Goal: Information Seeking & Learning: Learn about a topic

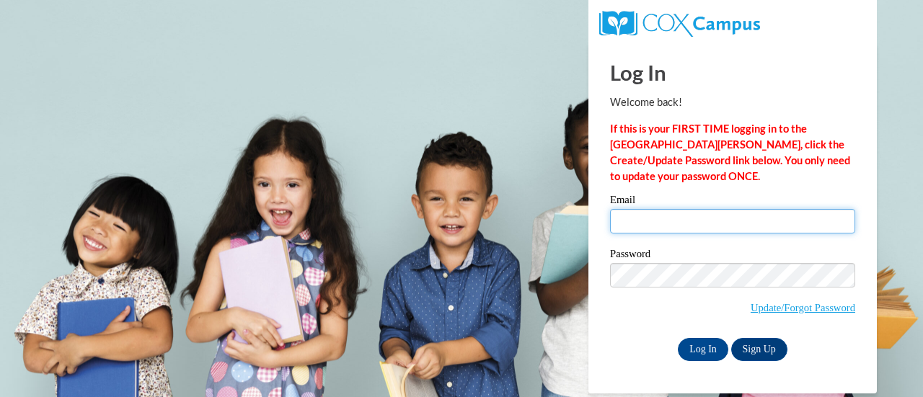
click at [650, 228] on input "Email" at bounding box center [732, 221] width 245 height 25
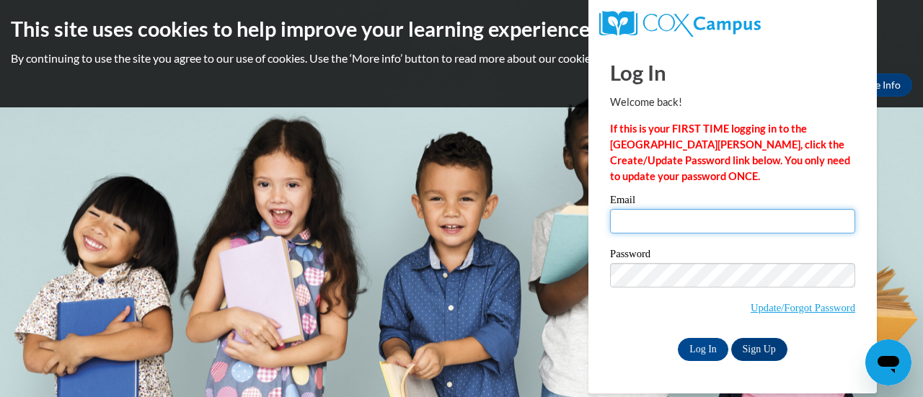
type input "richkar@sdmfschools.org"
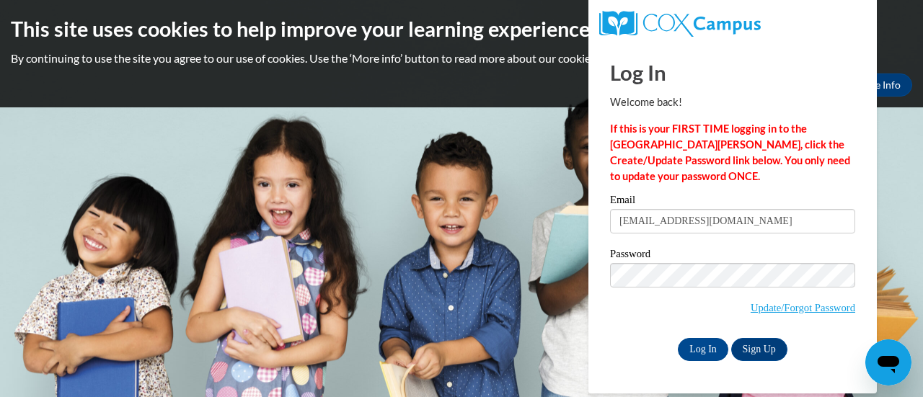
click at [711, 253] on label "Password" at bounding box center [732, 256] width 245 height 14
click at [703, 345] on input "Log In" at bounding box center [703, 349] width 50 height 23
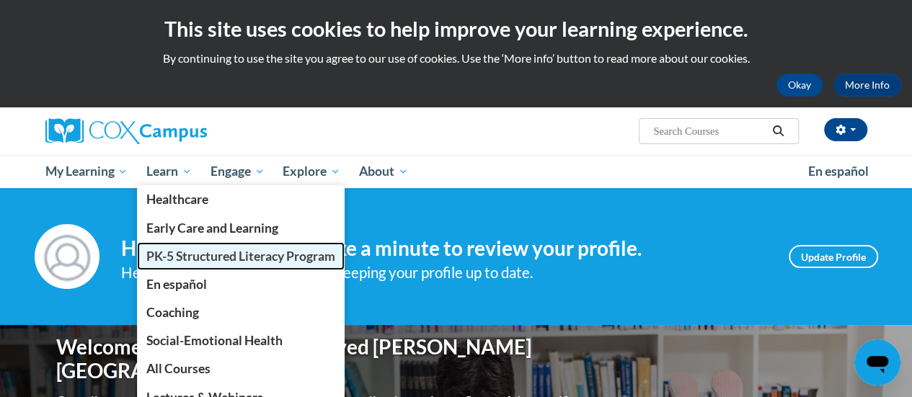
click at [192, 255] on span "PK-5 Structured Literacy Program" at bounding box center [240, 256] width 189 height 15
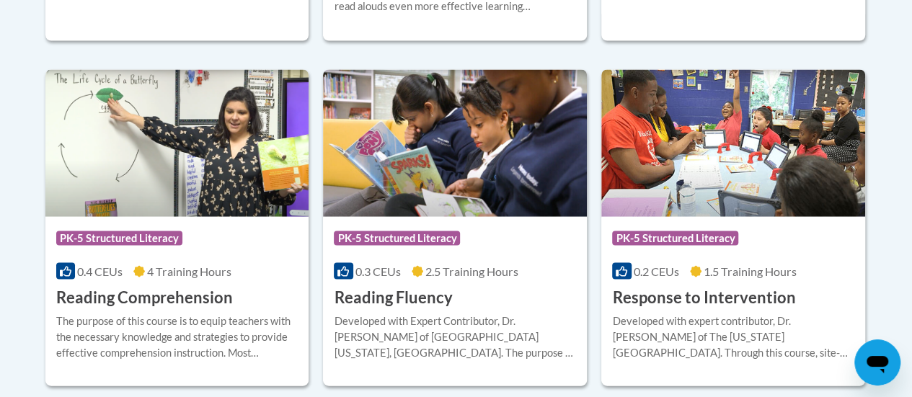
scroll to position [1437, 0]
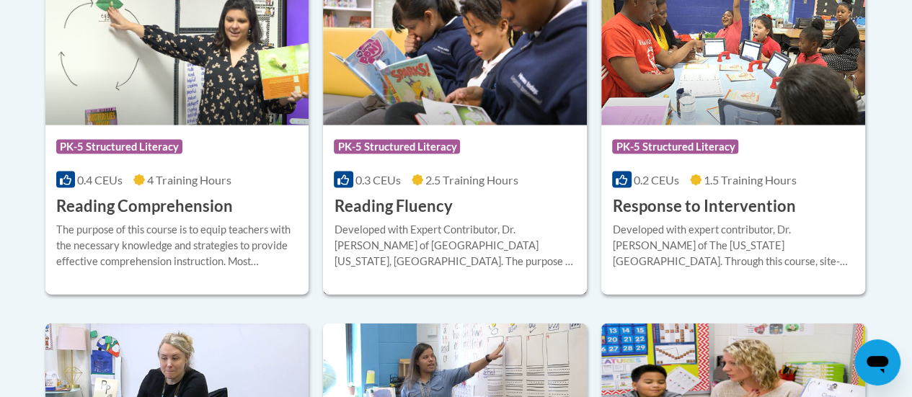
click at [481, 185] on div "0.3 CEUs 2.5 Training Hours" at bounding box center [455, 180] width 242 height 16
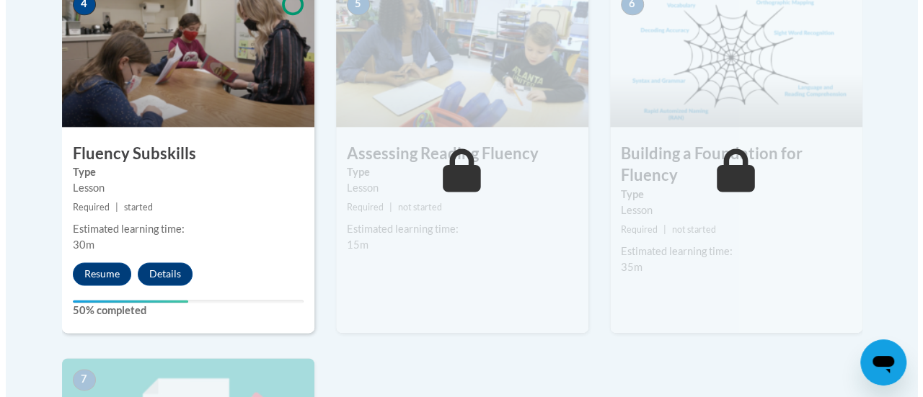
scroll to position [925, 0]
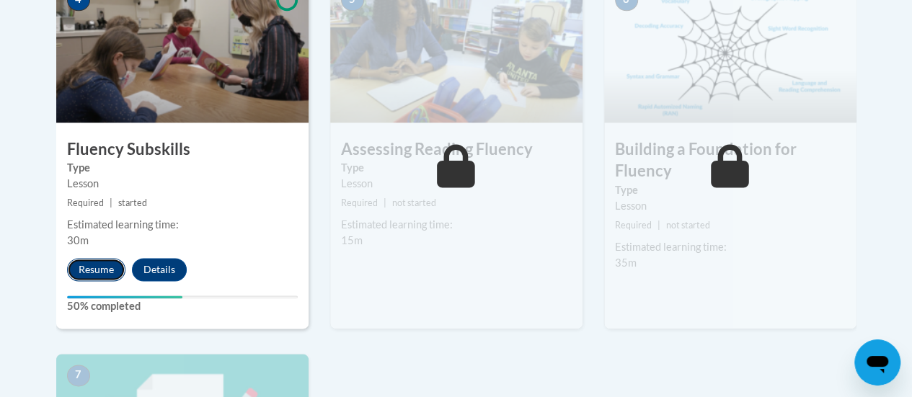
click at [104, 273] on button "Resume" at bounding box center [96, 269] width 58 height 23
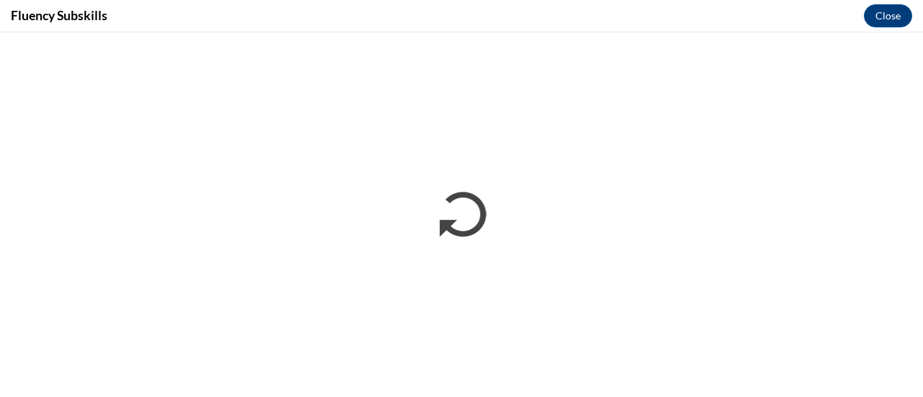
scroll to position [0, 0]
